Goal: Information Seeking & Learning: Learn about a topic

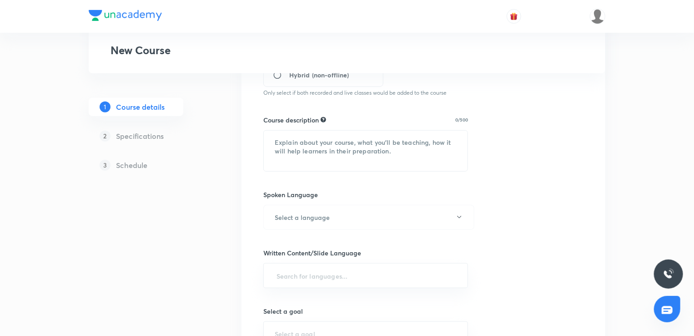
scroll to position [319, 0]
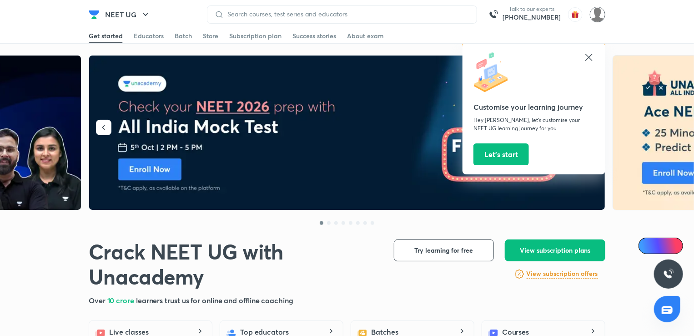
click at [595, 15] on img at bounding box center [597, 14] width 15 height 15
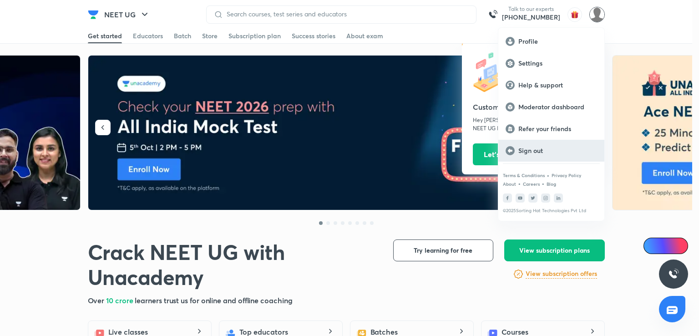
click at [532, 150] on p "Sign out" at bounding box center [557, 151] width 79 height 8
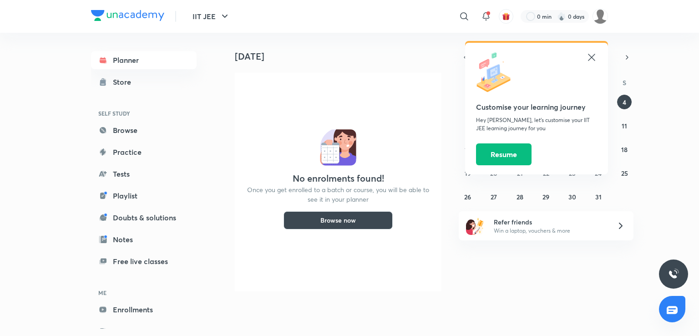
click at [224, 16] on icon "button" at bounding box center [224, 16] width 5 height 3
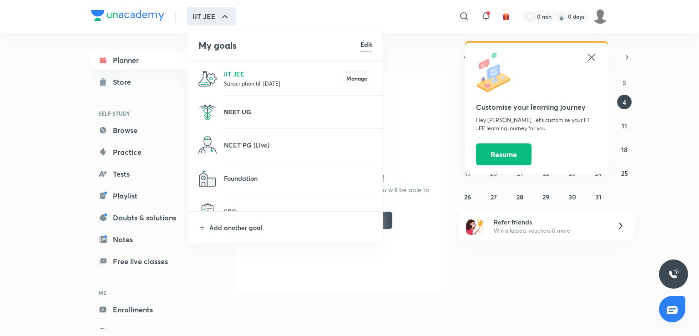
click at [236, 113] on p "NEET UG" at bounding box center [298, 112] width 148 height 10
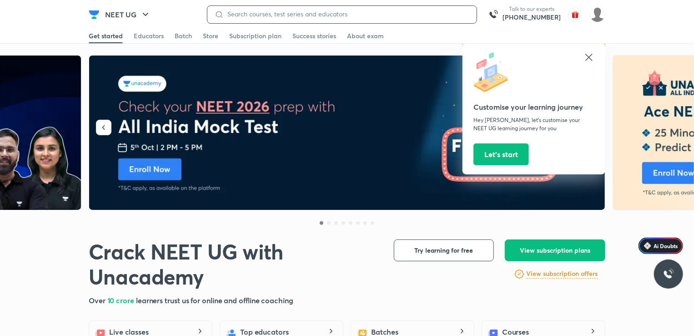
click at [248, 13] on input at bounding box center [347, 13] width 246 height 7
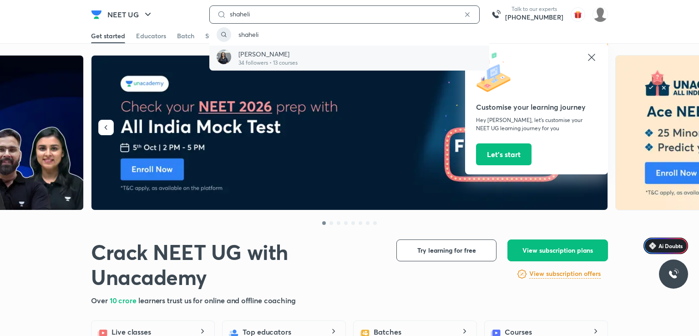
type input "shaheli"
click at [264, 53] on p "Shaheli Mondal" at bounding box center [267, 54] width 59 height 10
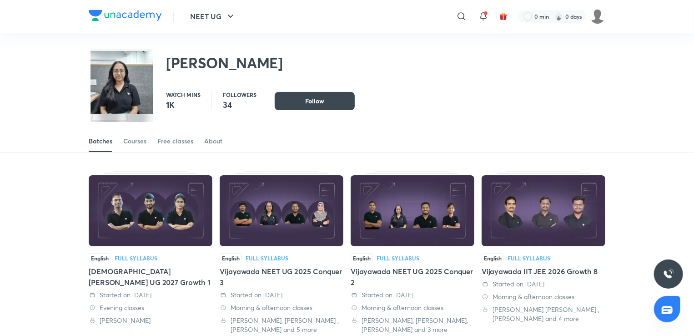
click at [162, 210] on img at bounding box center [151, 210] width 124 height 71
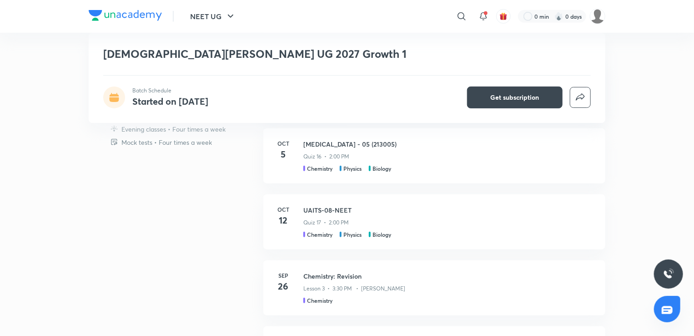
scroll to position [319, 0]
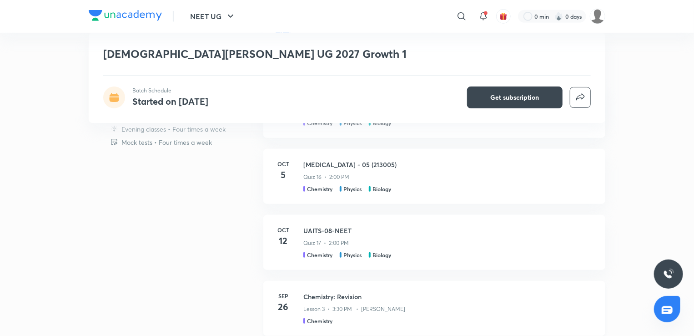
click at [324, 296] on h3 "Chemistry: Revision" at bounding box center [449, 297] width 291 height 10
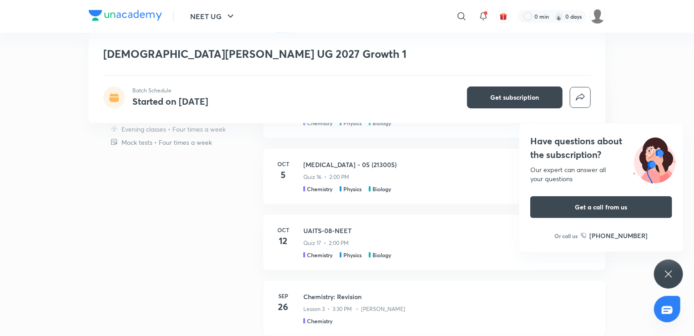
click at [329, 294] on h3 "Chemistry: Revision" at bounding box center [449, 297] width 291 height 10
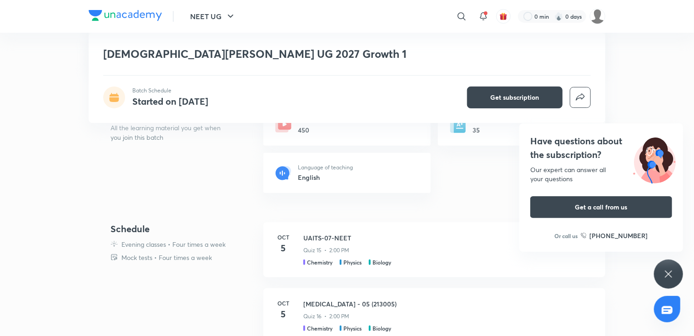
scroll to position [273, 0]
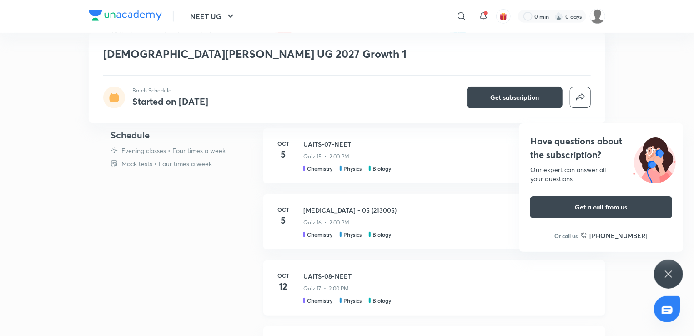
click at [309, 273] on h3 "UAITS-08-NEET" at bounding box center [449, 276] width 291 height 10
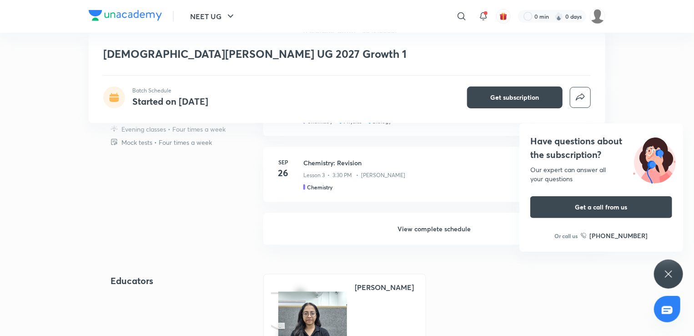
scroll to position [455, 0]
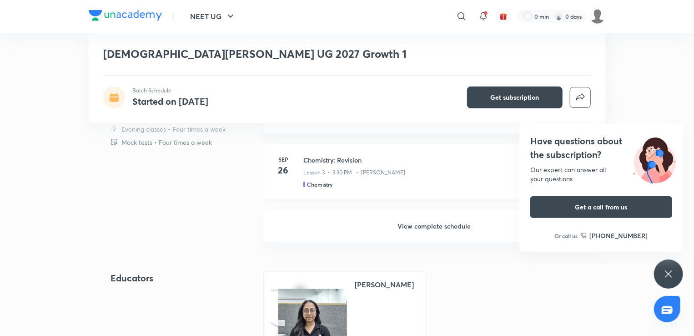
click at [325, 157] on h3 "Chemistry: Revision" at bounding box center [449, 160] width 291 height 10
click at [321, 182] on h5 "Chemistry" at bounding box center [319, 184] width 25 height 8
click at [319, 161] on h3 "Chemistry: Revision" at bounding box center [449, 160] width 291 height 10
click at [282, 170] on h4 "26" at bounding box center [283, 170] width 18 height 14
click at [324, 179] on div "Chemistry: Revision Lesson 3 • 3:30 PM • Shaheli Mondal Chemistry" at bounding box center [449, 171] width 291 height 33
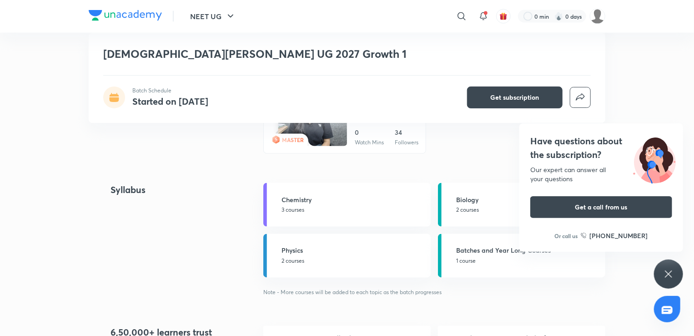
scroll to position [592, 0]
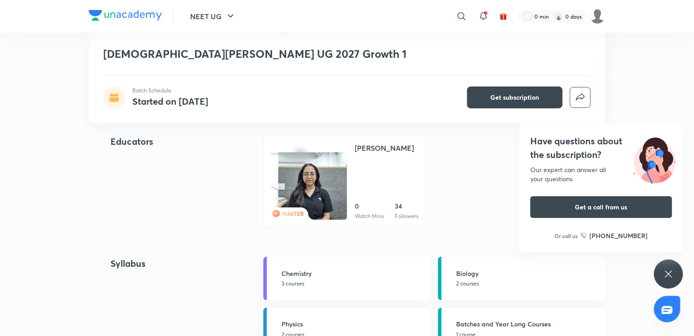
click at [323, 171] on img at bounding box center [312, 186] width 69 height 69
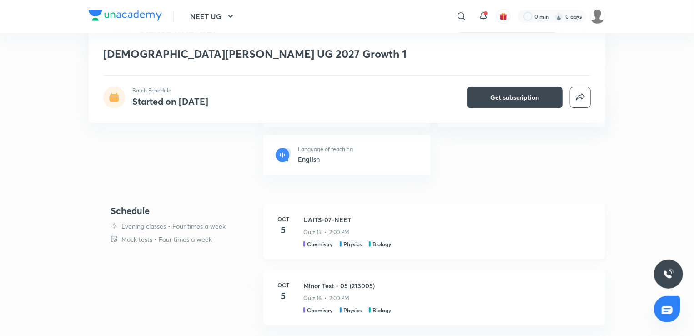
scroll to position [182, 0]
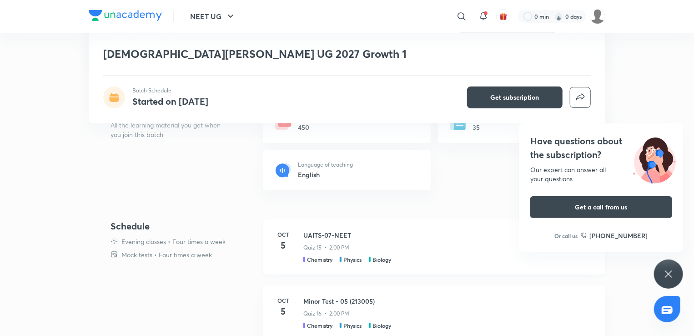
click at [334, 233] on h3 "UAITS-07-NEET" at bounding box center [449, 235] width 291 height 10
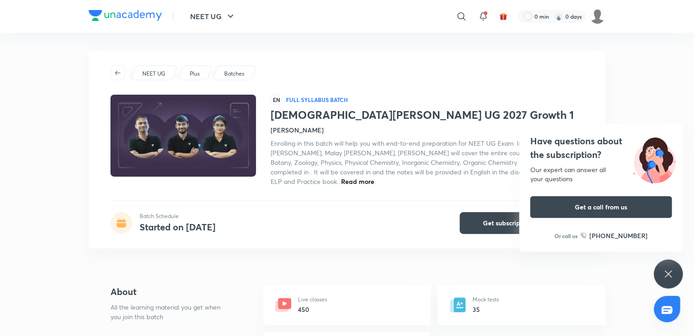
scroll to position [0, 0]
click at [668, 272] on icon at bounding box center [668, 273] width 7 height 7
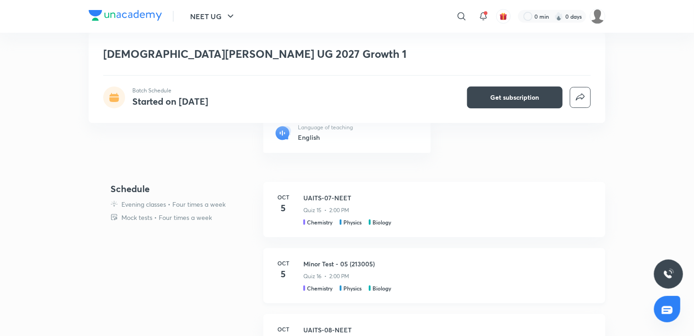
scroll to position [273, 0]
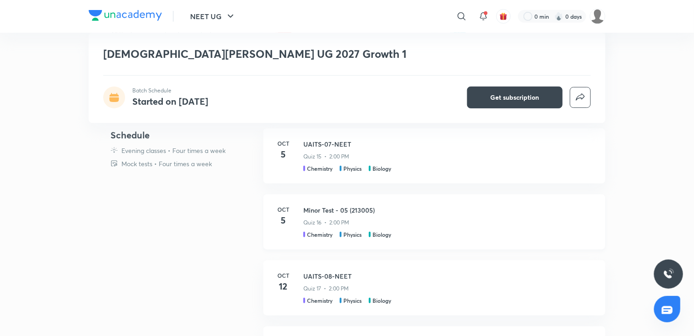
click at [319, 208] on h3 "Minor Test - 05 (213005)" at bounding box center [449, 210] width 291 height 10
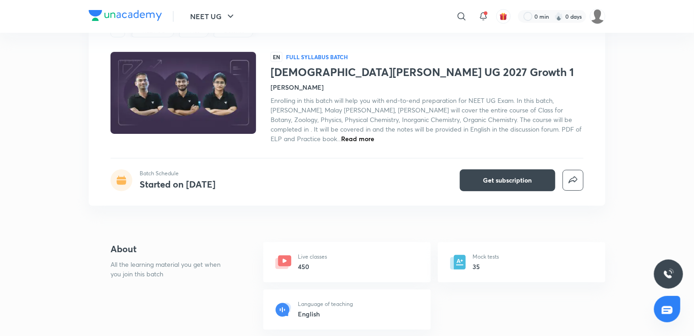
scroll to position [0, 0]
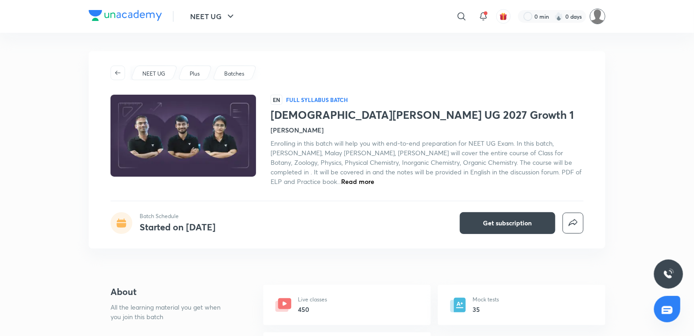
click at [593, 13] on img at bounding box center [597, 16] width 15 height 15
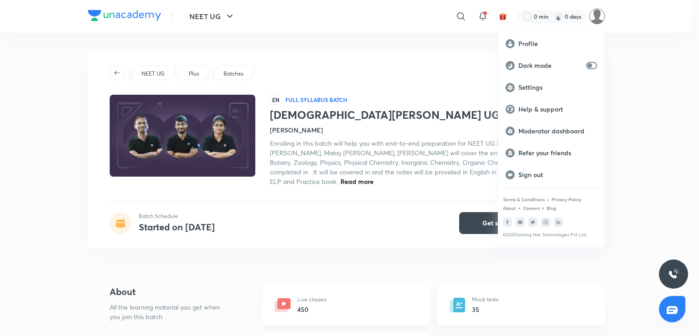
drag, startPoint x: 364, startPoint y: 295, endPoint x: 369, endPoint y: 285, distance: 11.0
click at [365, 293] on div at bounding box center [349, 168] width 699 height 336
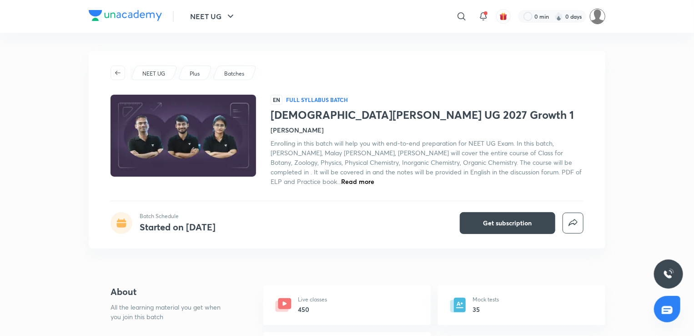
click at [596, 14] on img at bounding box center [597, 16] width 15 height 15
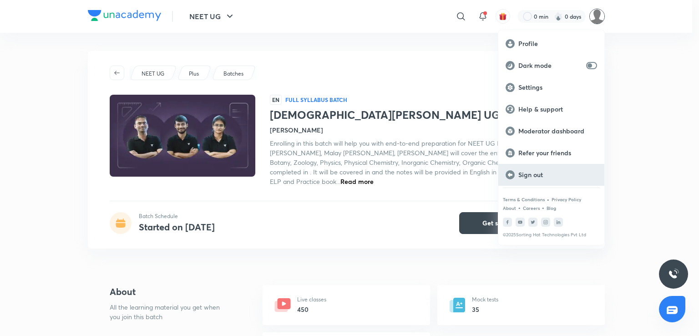
click at [533, 173] on p "Sign out" at bounding box center [557, 175] width 79 height 8
